Goal: Check status: Check status

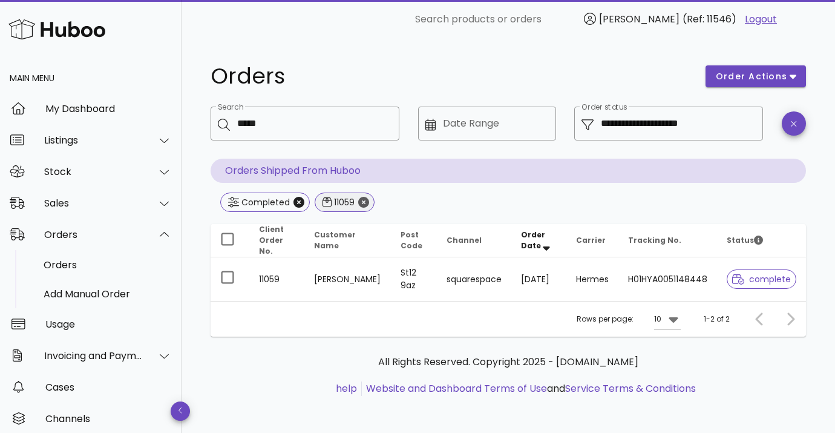
click at [361, 201] on icon "Close" at bounding box center [363, 202] width 11 height 11
click at [301, 137] on div "Search" at bounding box center [313, 124] width 153 height 34
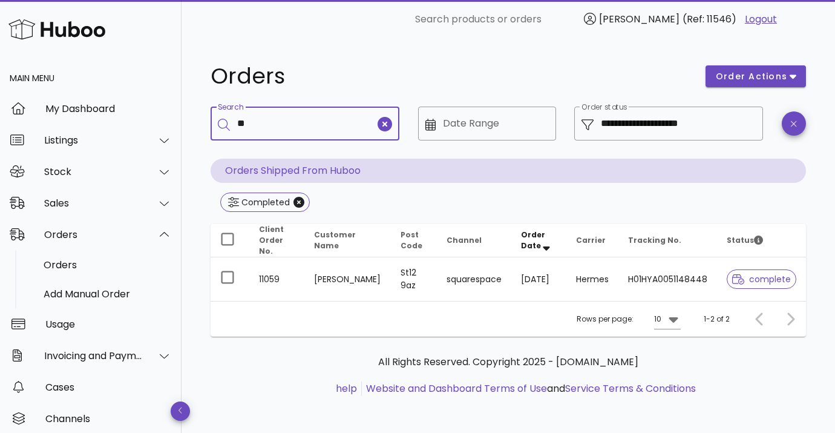
type input "*"
type input "*****"
click at [297, 203] on icon "Close" at bounding box center [299, 202] width 11 height 11
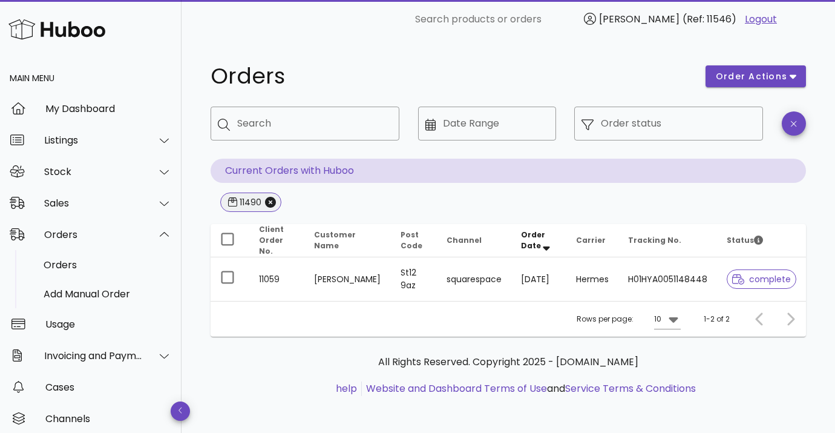
click at [245, 202] on div "11490" at bounding box center [249, 202] width 24 height 12
click at [275, 130] on input "Search" at bounding box center [313, 123] width 153 height 19
click at [273, 202] on icon "Close" at bounding box center [270, 202] width 11 height 11
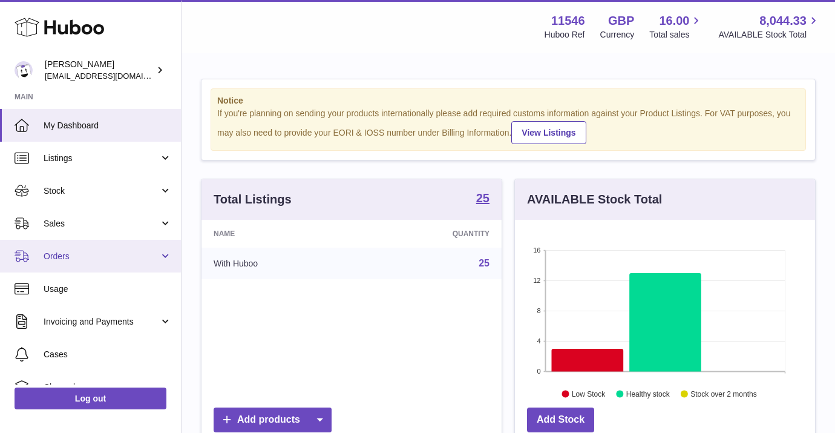
click at [68, 249] on link "Orders" at bounding box center [90, 256] width 181 height 33
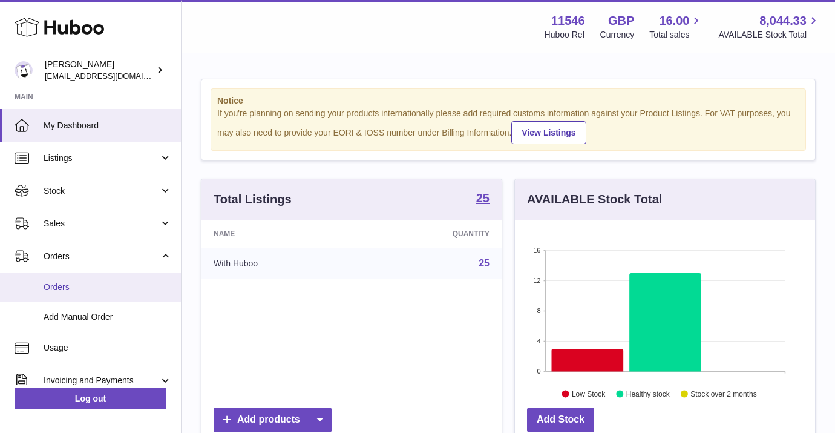
click at [68, 282] on span "Orders" at bounding box center [108, 286] width 128 height 11
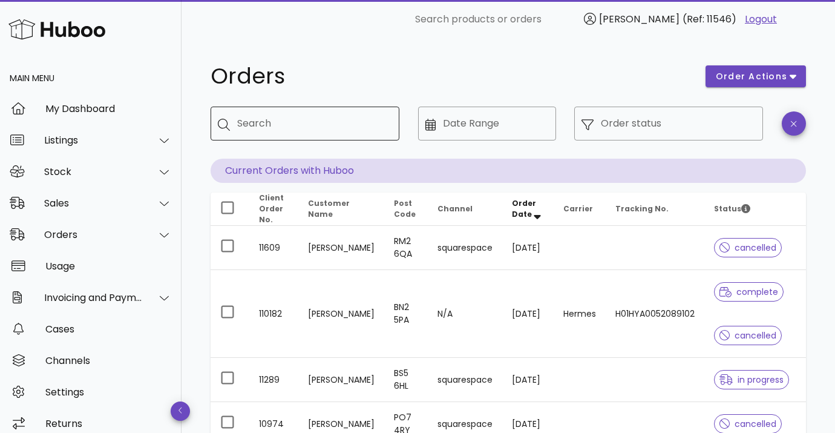
click at [259, 118] on input "Search" at bounding box center [313, 123] width 153 height 19
type input "*****"
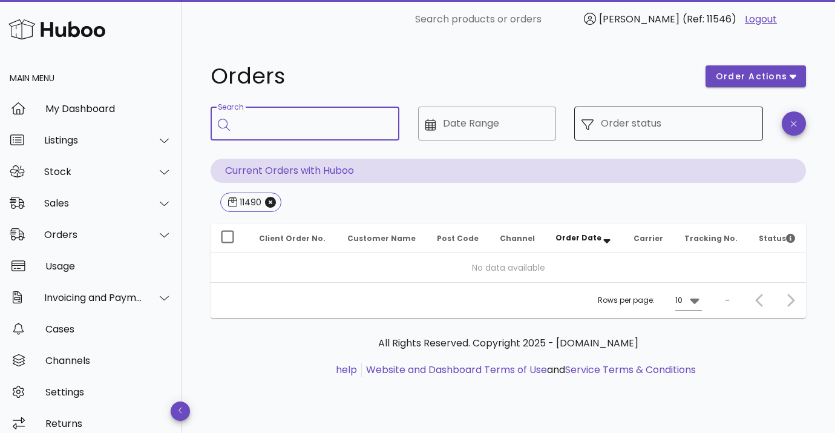
click at [637, 129] on input "Order status" at bounding box center [678, 123] width 155 height 19
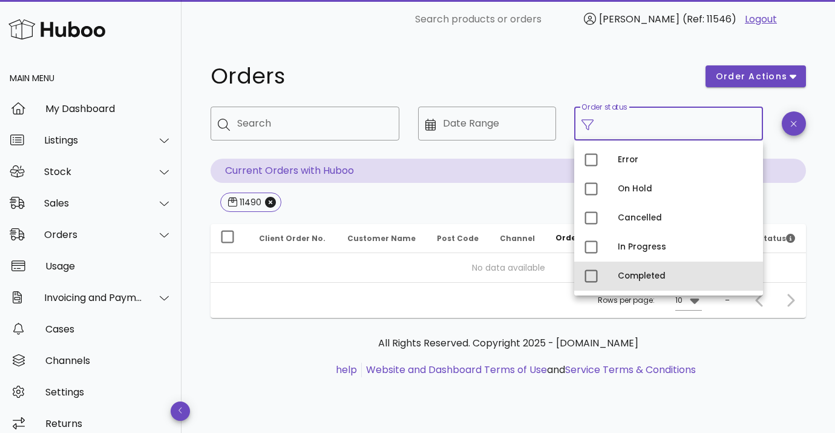
click at [626, 274] on div "Completed" at bounding box center [686, 276] width 136 height 10
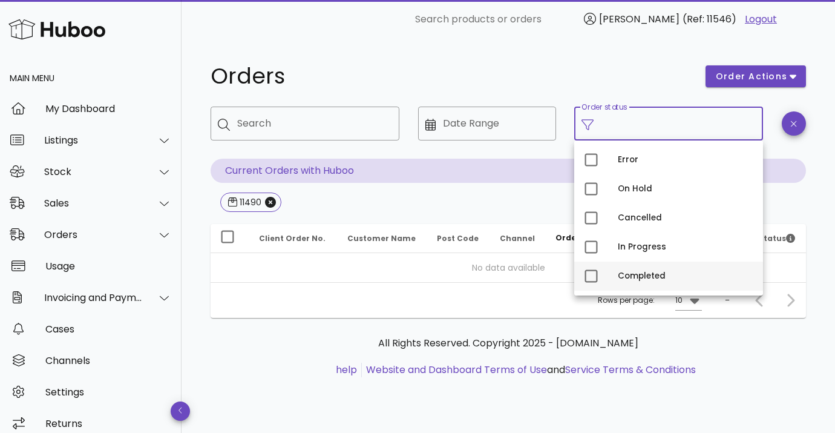
type input "**********"
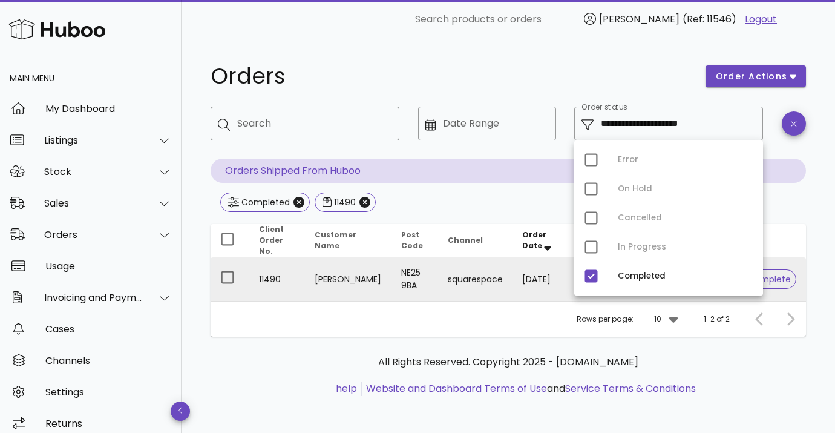
click at [353, 281] on td "Ian Angus" at bounding box center [348, 279] width 87 height 44
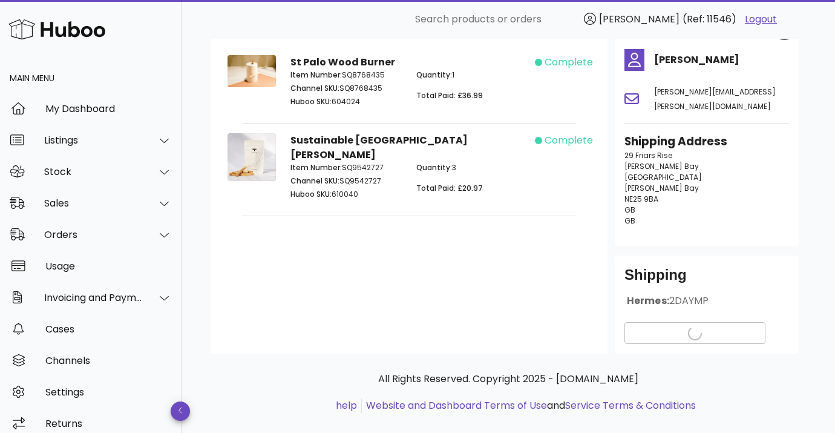
scroll to position [92, 0]
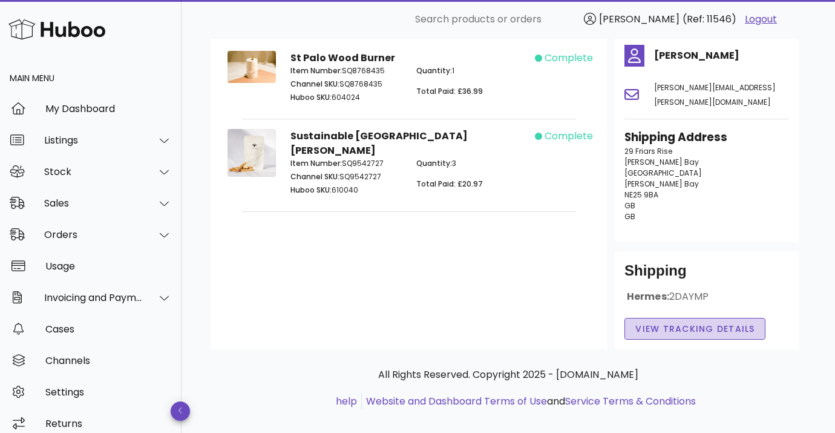
click at [648, 323] on span "View Tracking details" at bounding box center [695, 329] width 120 height 13
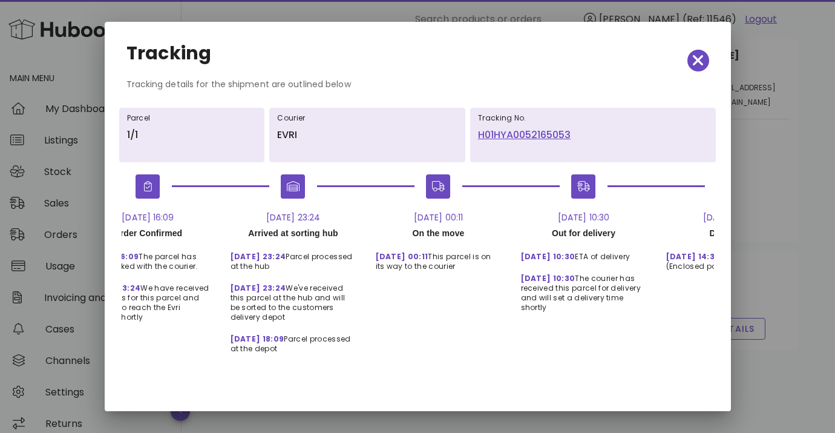
scroll to position [0, 67]
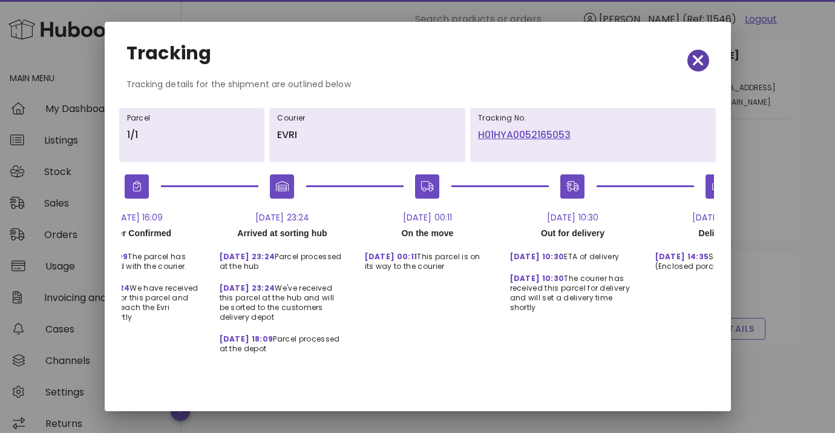
click at [697, 64] on icon "button" at bounding box center [698, 60] width 11 height 17
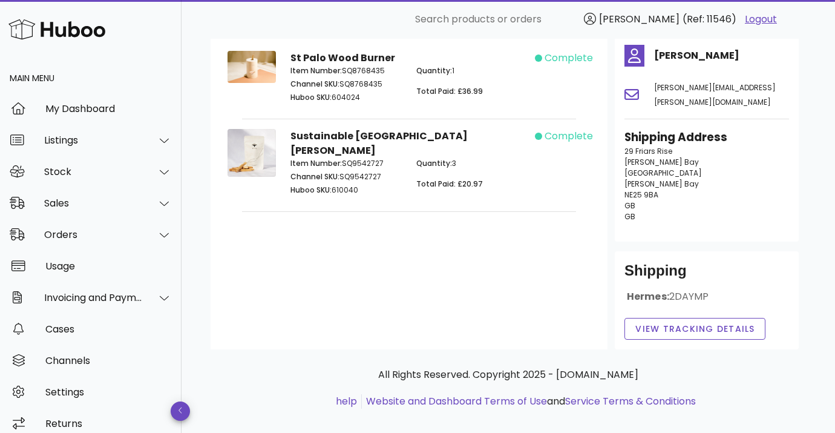
scroll to position [0, 0]
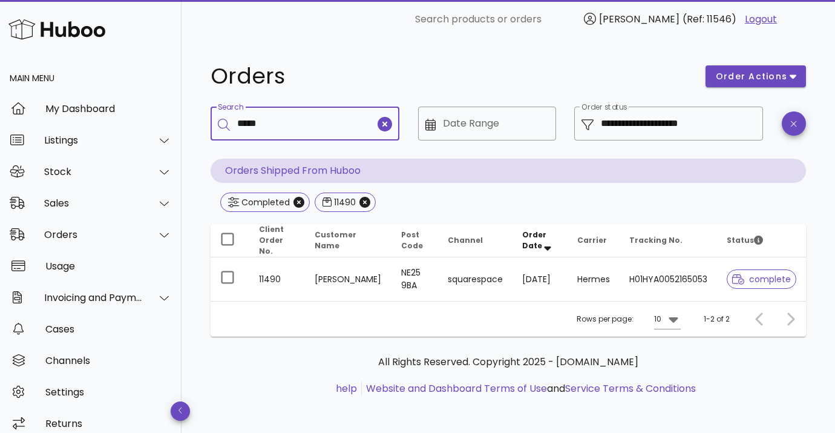
scroll to position [1, 0]
drag, startPoint x: 267, startPoint y: 128, endPoint x: 185, endPoint y: 128, distance: 82.3
click at [185, 128] on div "**********" at bounding box center [509, 237] width 654 height 396
click at [366, 202] on icon "Close" at bounding box center [364, 202] width 11 height 11
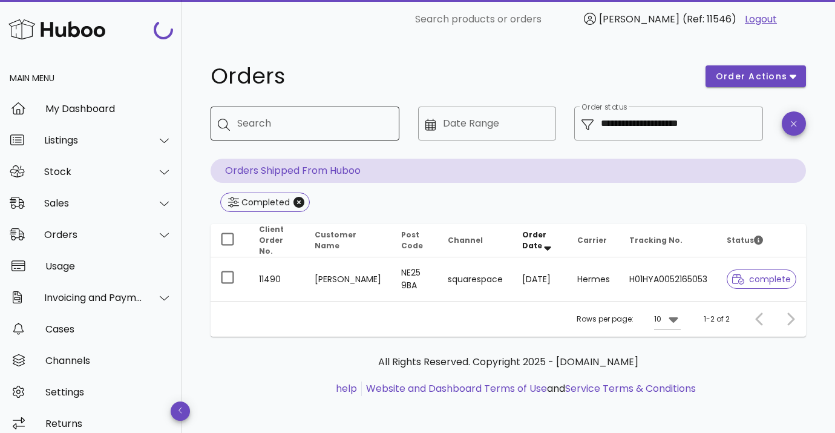
click at [285, 125] on input "Search" at bounding box center [313, 123] width 153 height 19
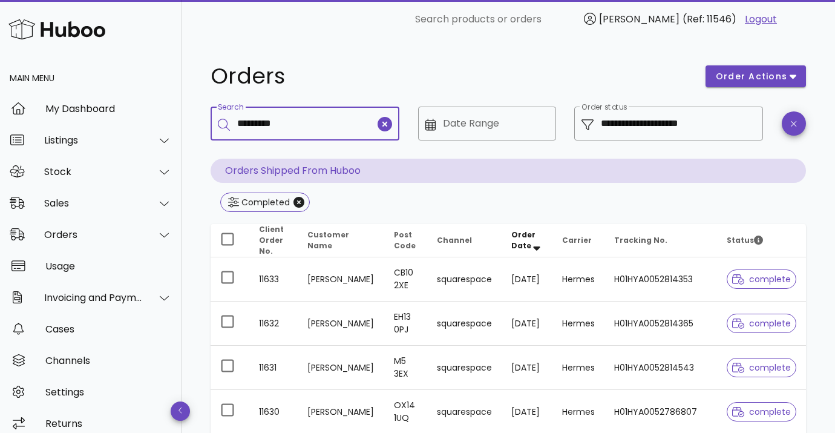
type input "*********"
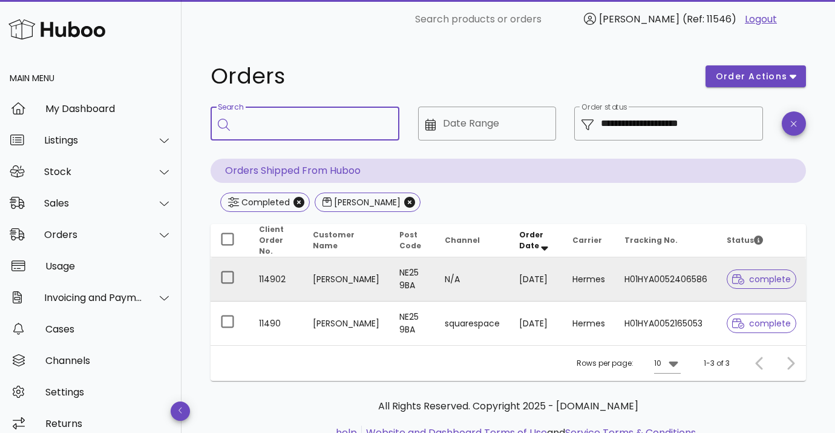
click at [298, 287] on td "114902" at bounding box center [276, 279] width 54 height 44
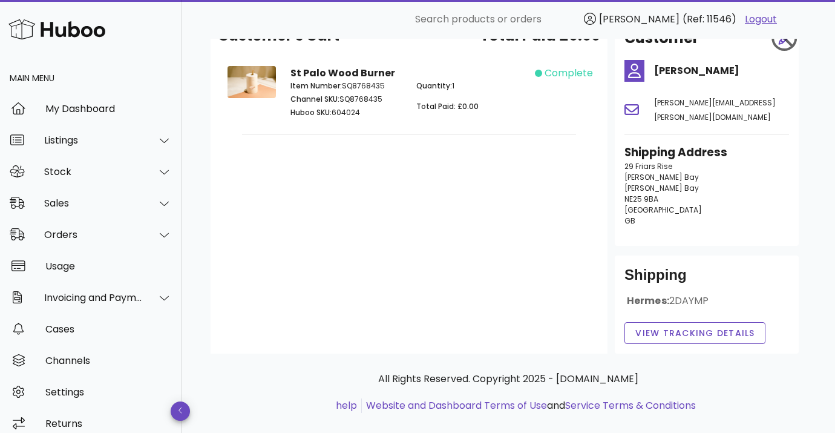
scroll to position [79, 0]
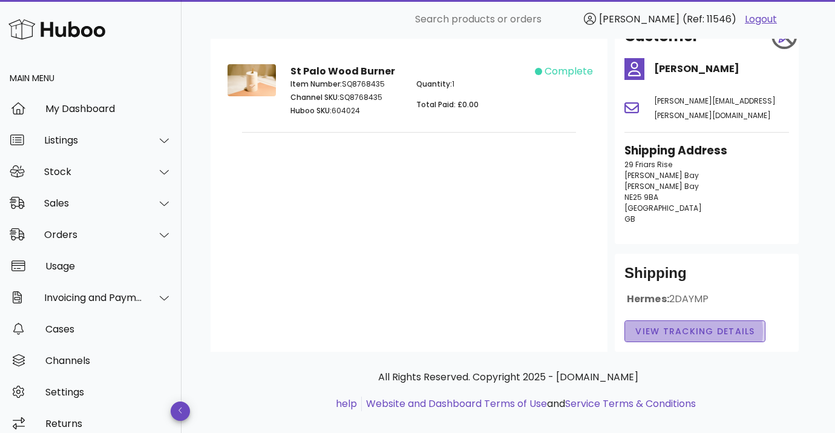
click at [655, 325] on span "View Tracking details" at bounding box center [695, 331] width 120 height 13
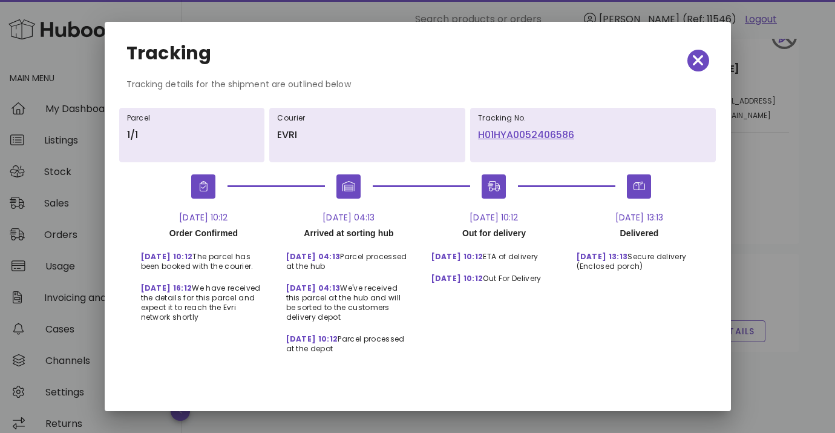
click at [763, 215] on div at bounding box center [417, 216] width 835 height 433
click at [704, 67] on span "button" at bounding box center [698, 60] width 22 height 17
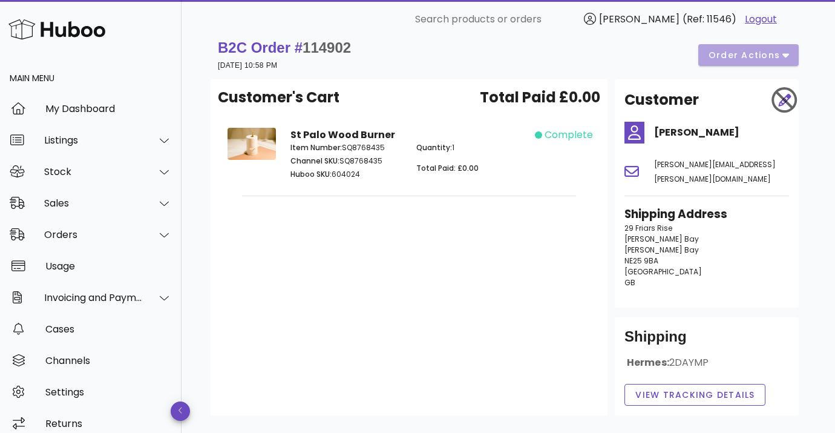
scroll to position [0, 0]
